Goal: Information Seeking & Learning: Find specific fact

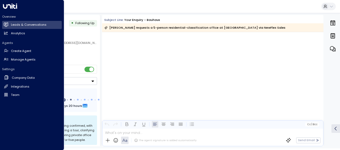
scroll to position [1490, 0]
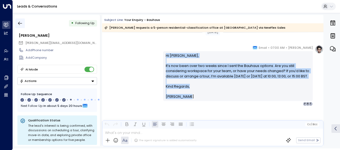
click at [19, 23] on icon "button" at bounding box center [19, 23] width 5 height 5
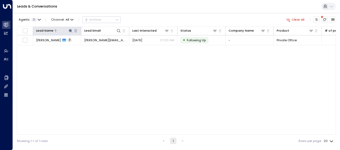
click at [69, 29] on icon at bounding box center [70, 31] width 4 height 4
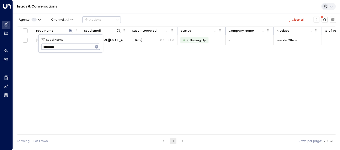
drag, startPoint x: 42, startPoint y: 48, endPoint x: 80, endPoint y: 50, distance: 38.2
click at [80, 50] on input "**********" at bounding box center [67, 46] width 52 height 9
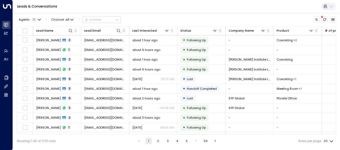
click at [156, 143] on button "2" at bounding box center [158, 140] width 6 height 6
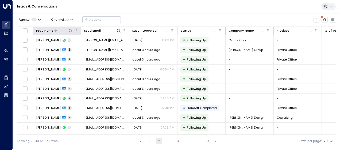
click at [69, 29] on icon at bounding box center [70, 31] width 4 height 4
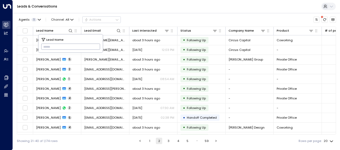
click at [45, 45] on input "text" at bounding box center [70, 46] width 59 height 9
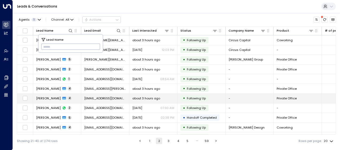
type input "*********"
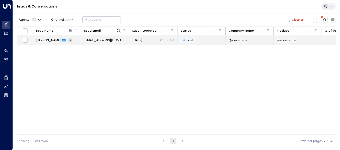
click at [112, 38] on span "[EMAIL_ADDRESS][DOMAIN_NAME]" at bounding box center [105, 40] width 42 height 4
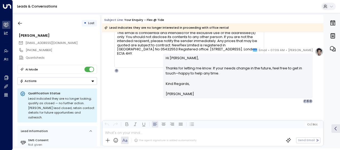
scroll to position [2679, 0]
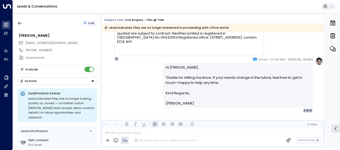
click at [130, 69] on div "[PERSON_NAME] • 07:09 AM • Email Hi [PERSON_NAME], Thanks for letting me know. …" at bounding box center [212, 85] width 221 height 56
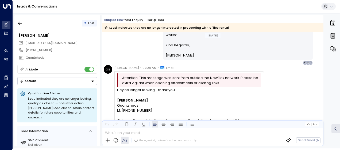
scroll to position [2337, 0]
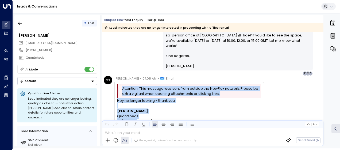
drag, startPoint x: 116, startPoint y: 97, endPoint x: 135, endPoint y: 119, distance: 29.1
drag, startPoint x: 135, startPoint y: 119, endPoint x: 129, endPoint y: 111, distance: 9.5
copy div "Attention: This message was sent from outside the NewFlex network. Please be ex…"
